Goal: Check status: Check status

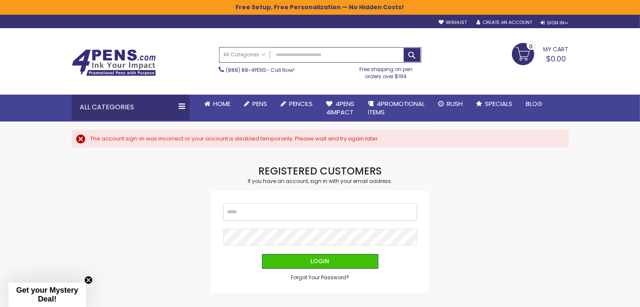
click at [304, 216] on input "Email" at bounding box center [320, 212] width 194 height 17
type input "**********"
click at [262, 254] on button "Login" at bounding box center [320, 261] width 116 height 15
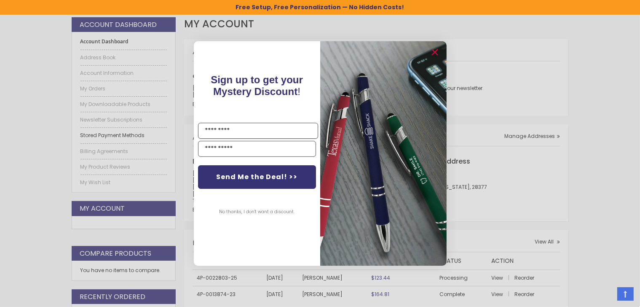
scroll to position [183, 0]
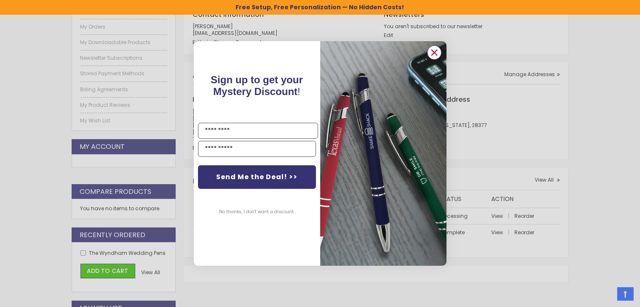
click at [438, 51] on circle "Close dialog" at bounding box center [433, 52] width 13 height 13
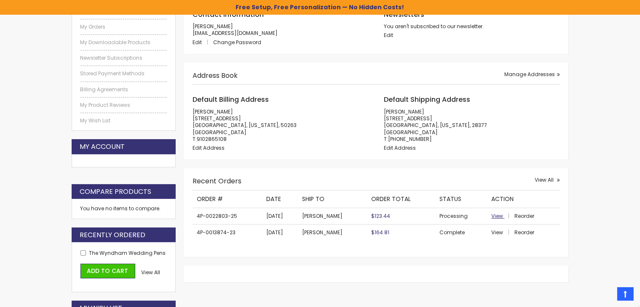
click at [494, 218] on span "View" at bounding box center [497, 216] width 12 height 7
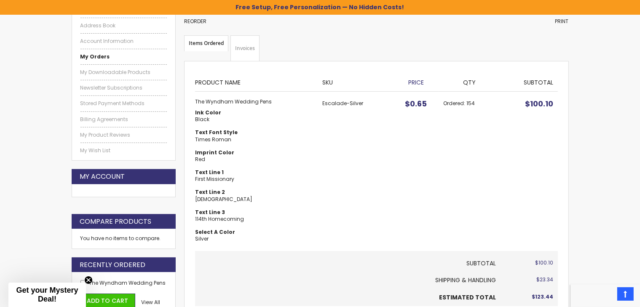
scroll to position [99, 0]
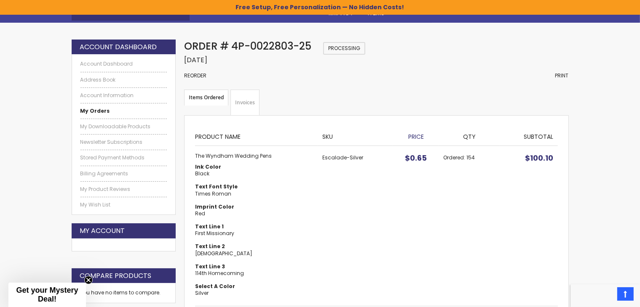
click at [241, 100] on link "Invoices" at bounding box center [244, 103] width 29 height 26
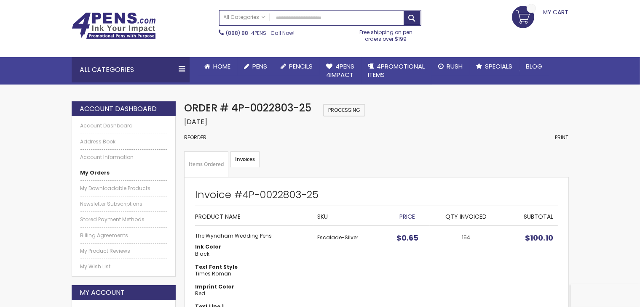
scroll to position [84, 0]
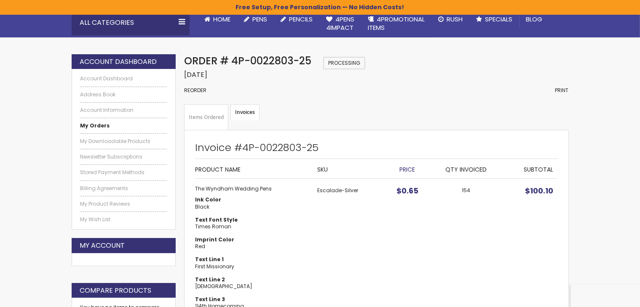
click at [211, 116] on link "Items Ordered" at bounding box center [206, 117] width 44 height 26
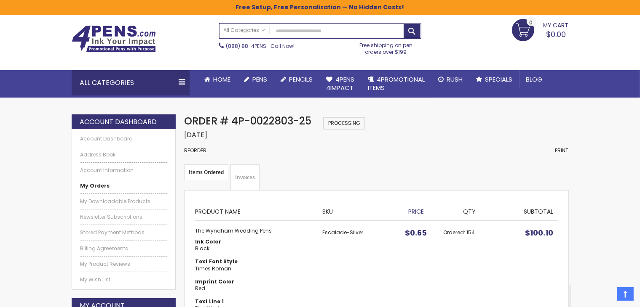
scroll to position [15, 0]
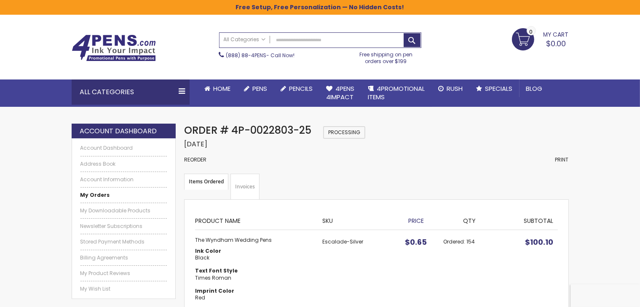
click at [101, 195] on strong "My Orders" at bounding box center [94, 195] width 29 height 7
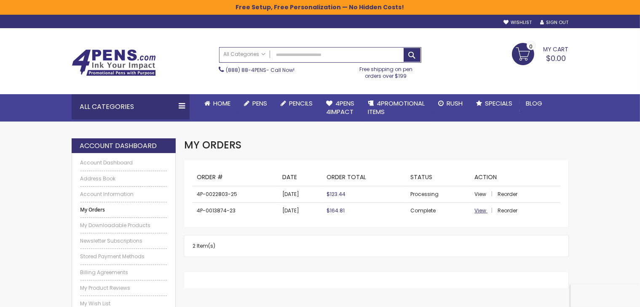
click at [482, 212] on span "View" at bounding box center [480, 210] width 12 height 7
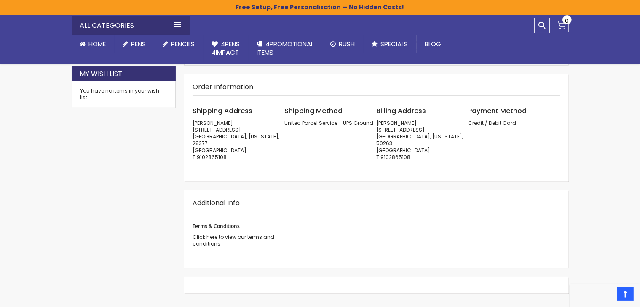
scroll to position [421, 0]
